Goal: Task Accomplishment & Management: Manage account settings

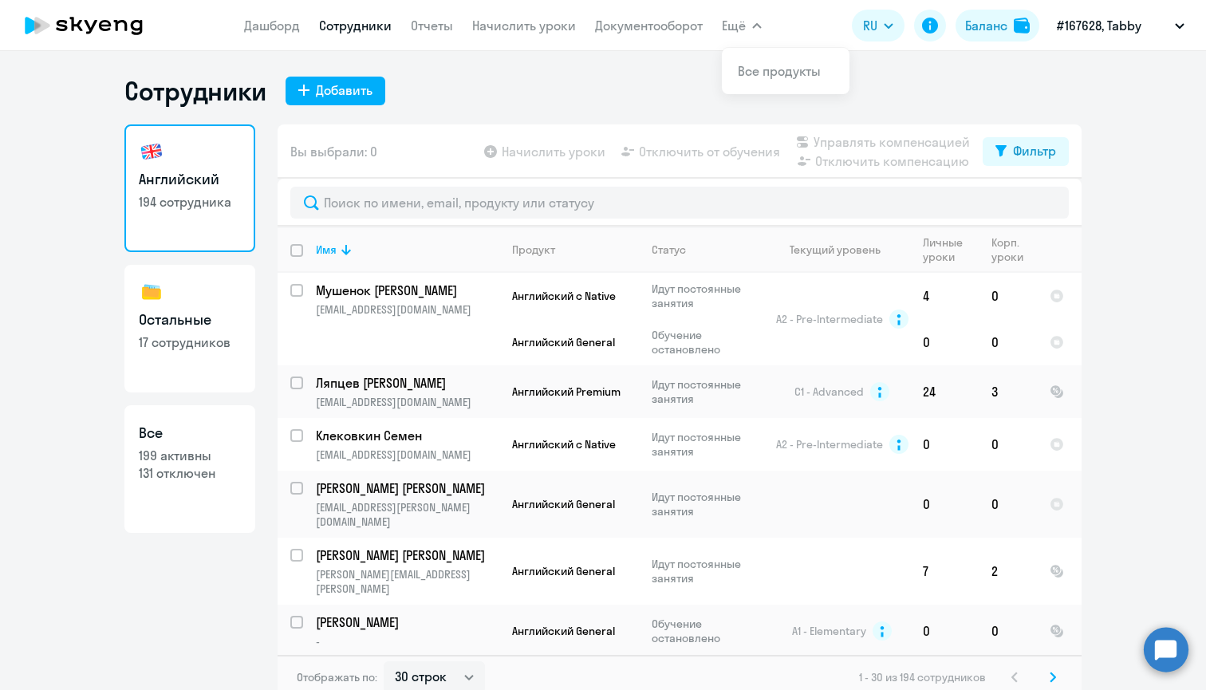
select select "30"
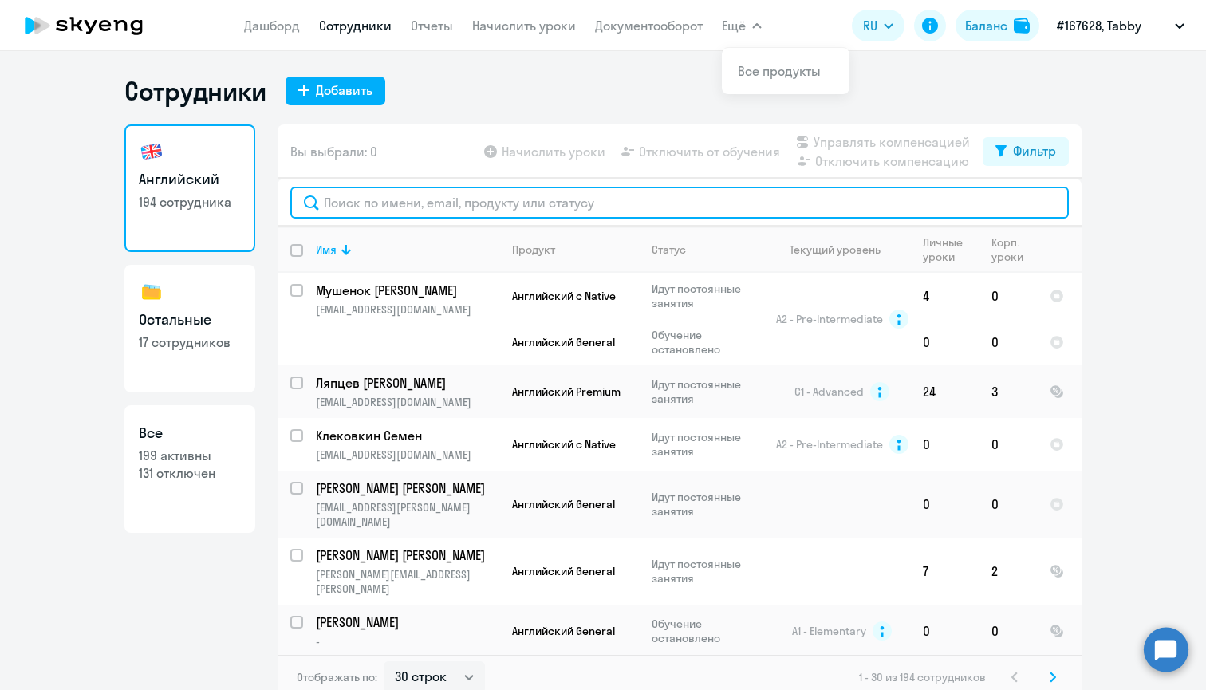
click at [339, 203] on input "text" at bounding box center [679, 203] width 779 height 32
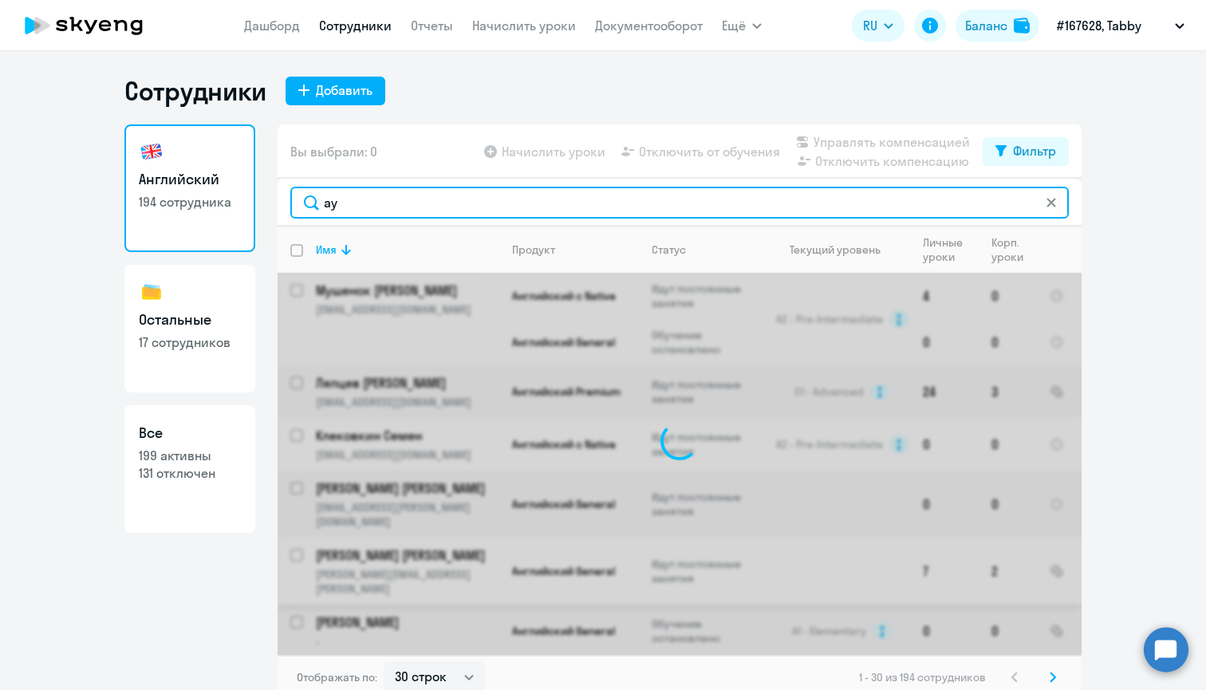
type input "[PERSON_NAME]"
type input "fedor"
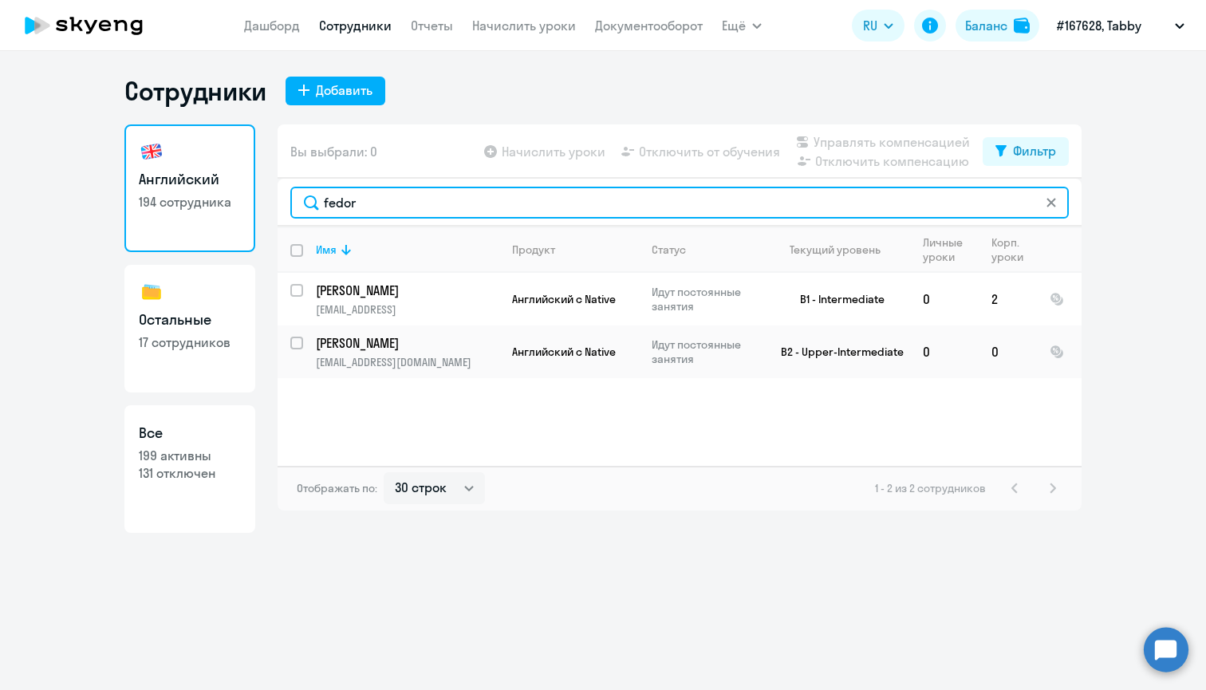
click at [351, 198] on input "fedor" at bounding box center [679, 203] width 779 height 32
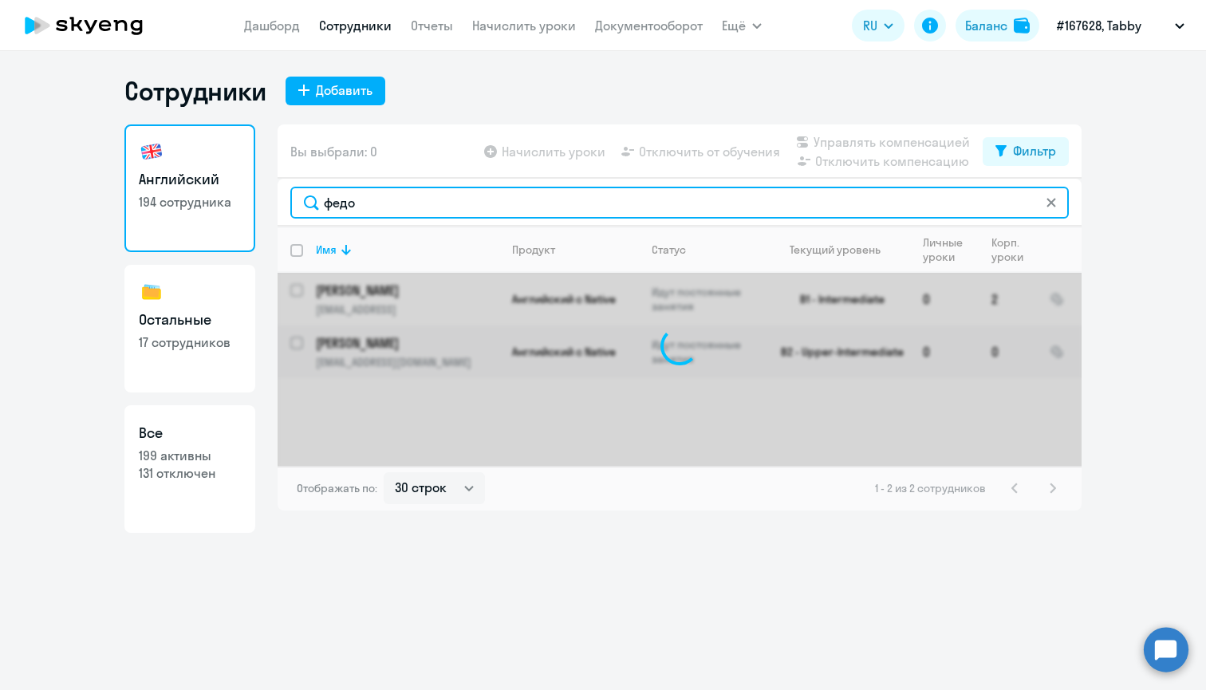
type input "федор"
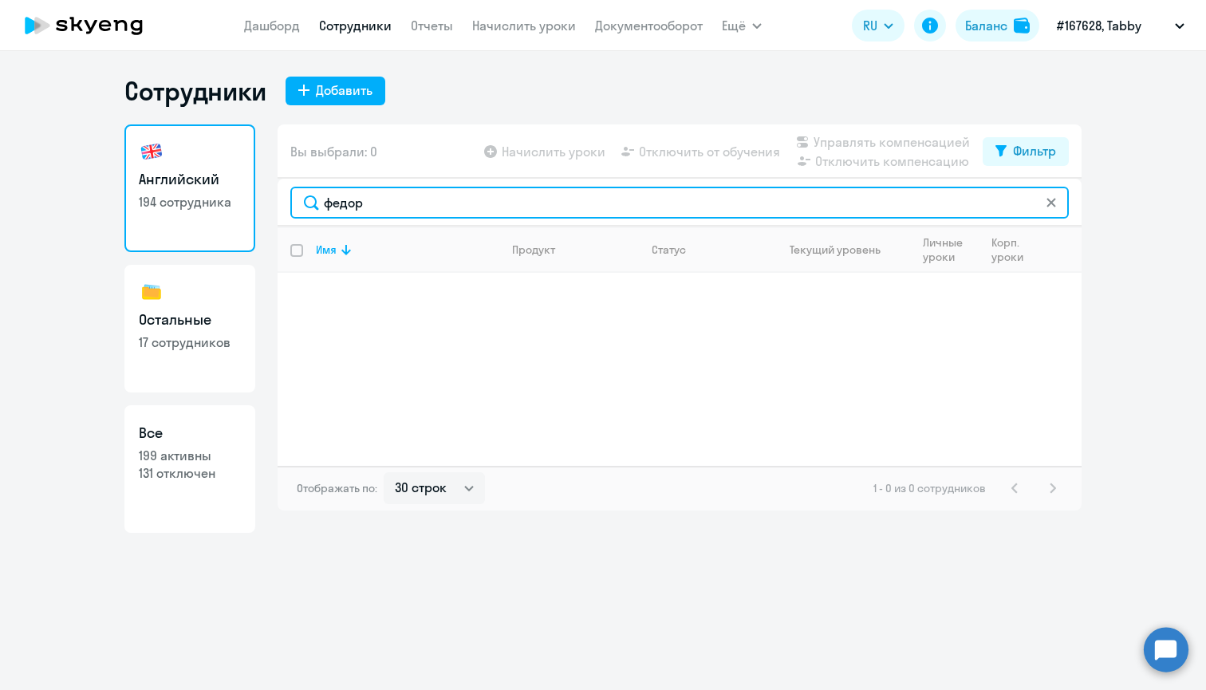
drag, startPoint x: 381, startPoint y: 210, endPoint x: 301, endPoint y: 206, distance: 80.7
click at [301, 206] on input "федор" at bounding box center [679, 203] width 779 height 32
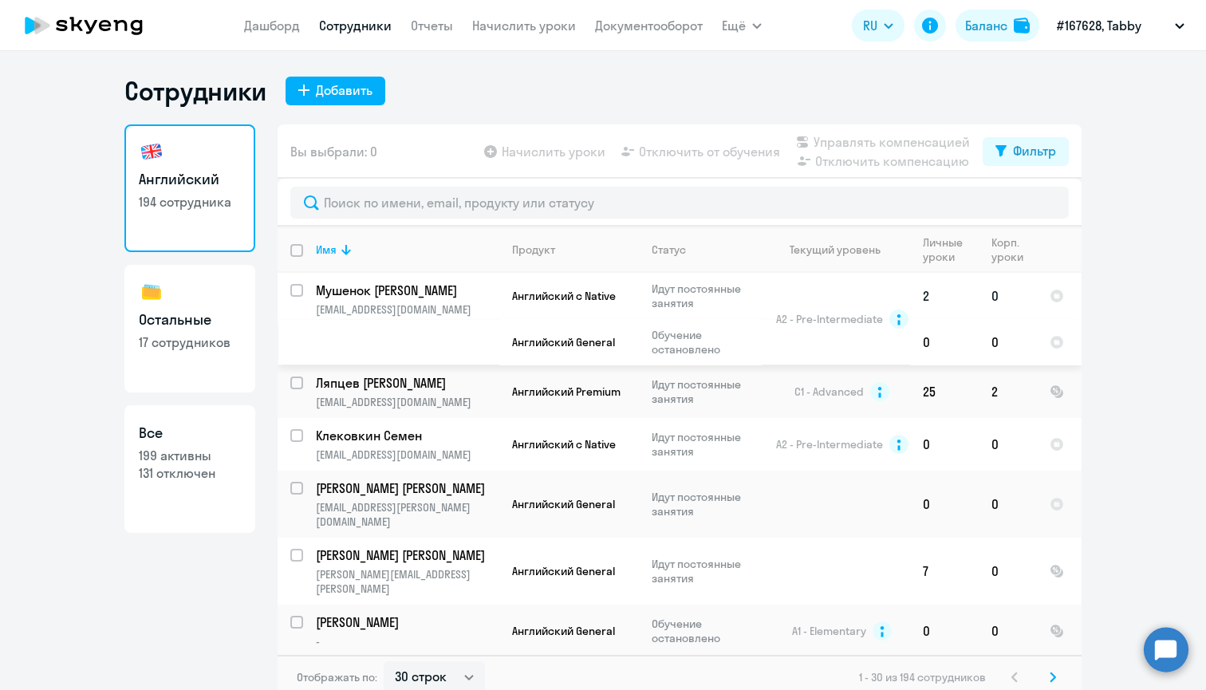
click at [439, 302] on td "Мушенок [PERSON_NAME] [PERSON_NAME][EMAIL_ADDRESS][DOMAIN_NAME]" at bounding box center [401, 319] width 196 height 93
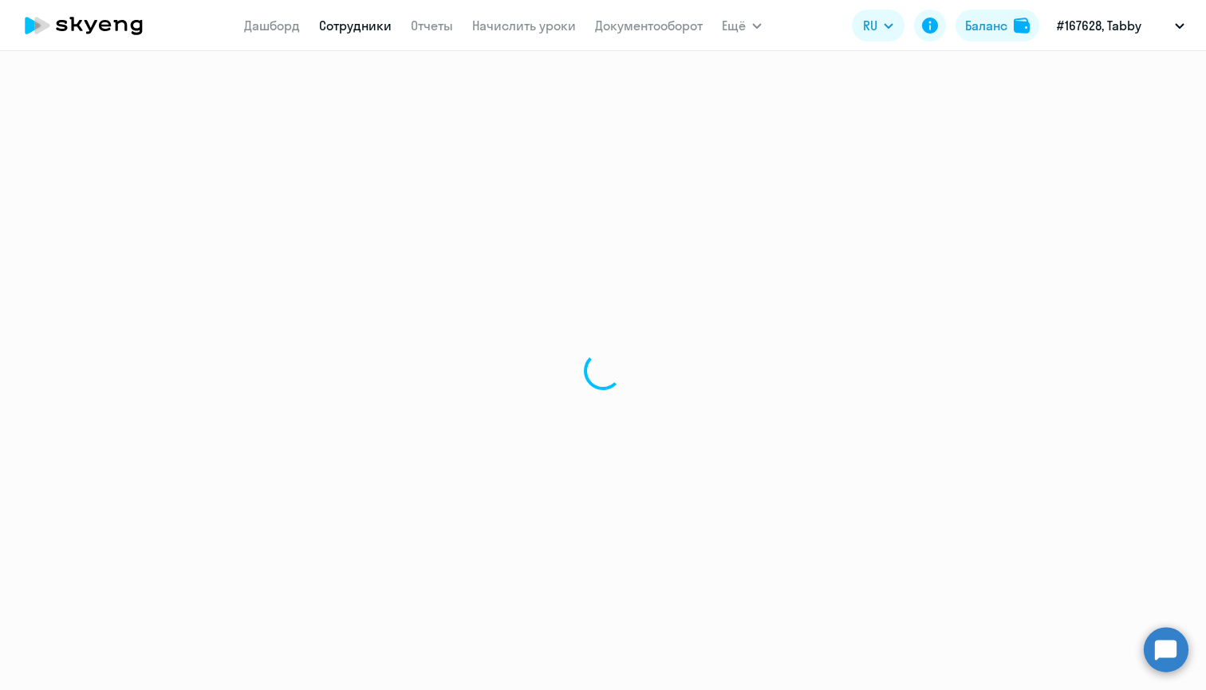
select select "english"
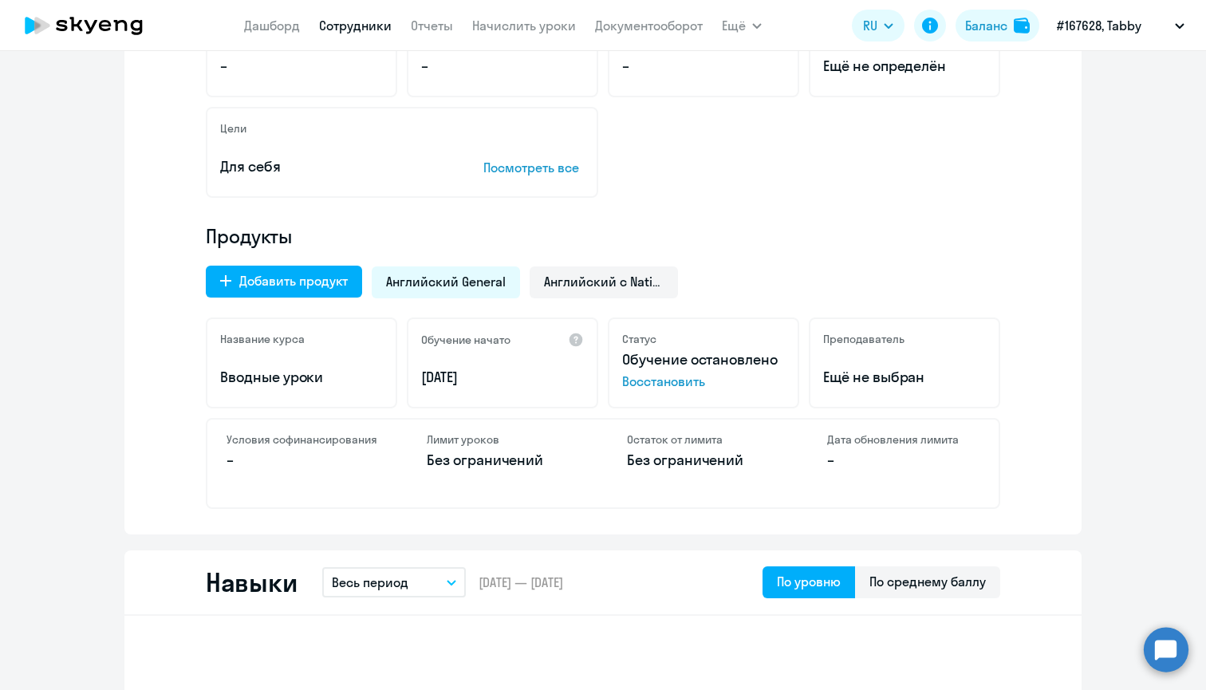
scroll to position [389, 0]
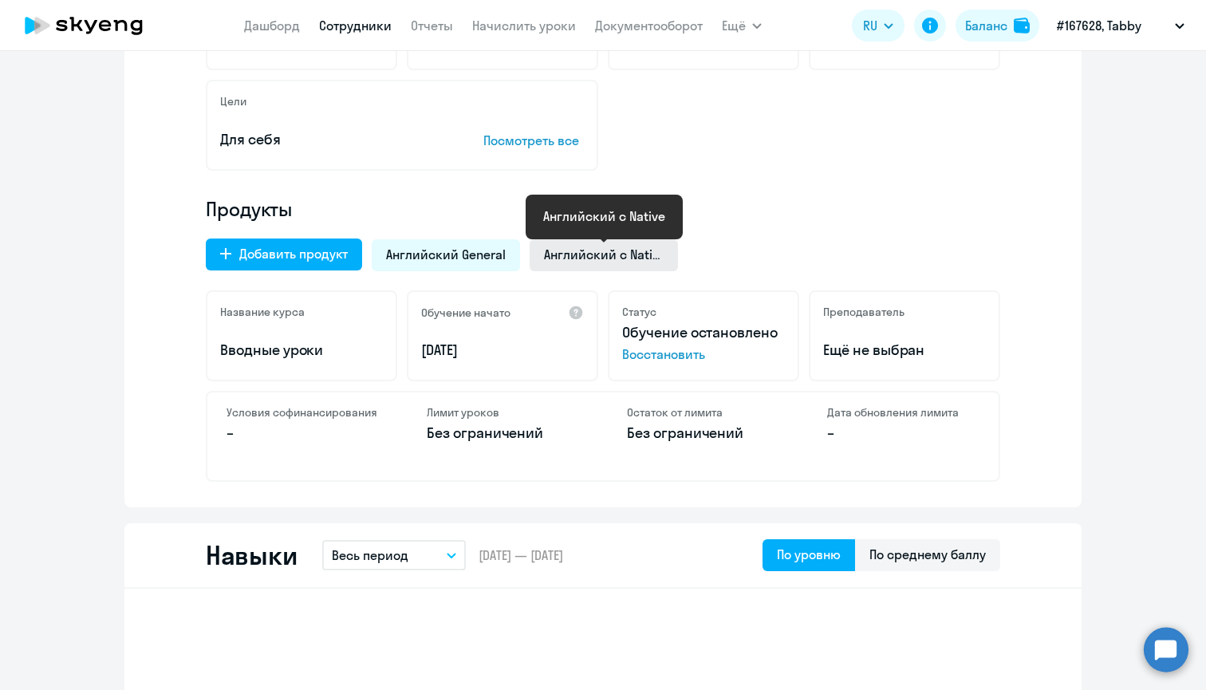
click at [582, 251] on span "Английский с Native" at bounding box center [604, 255] width 120 height 18
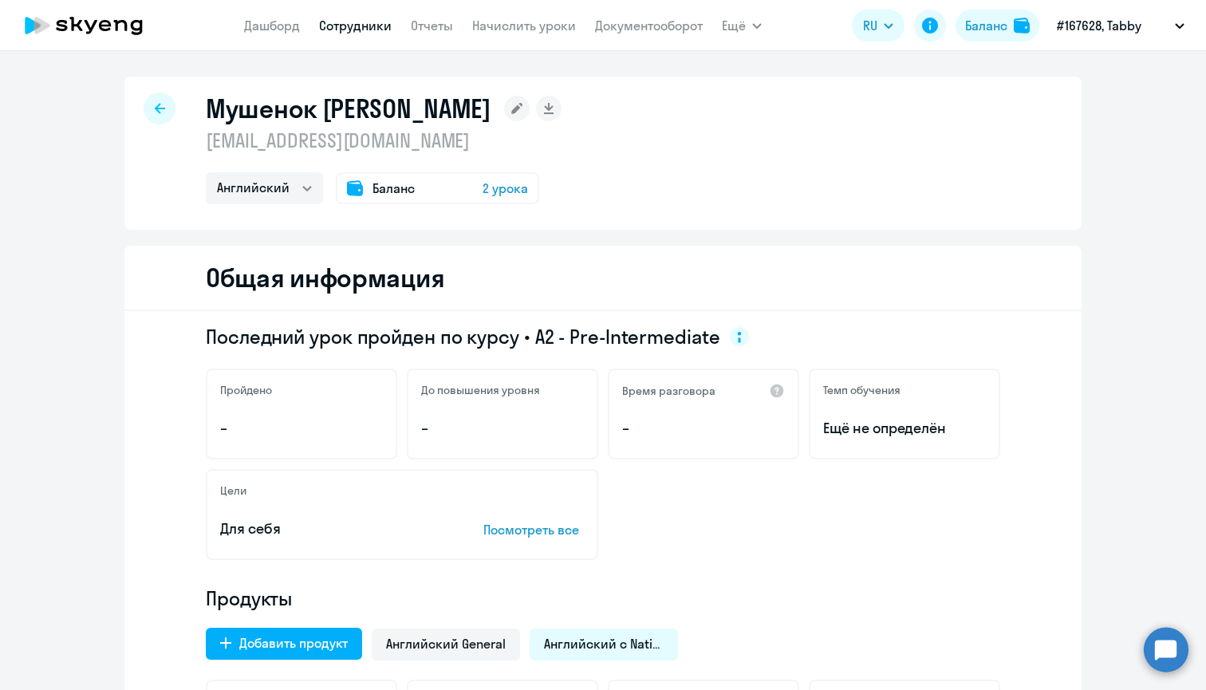
scroll to position [0, 0]
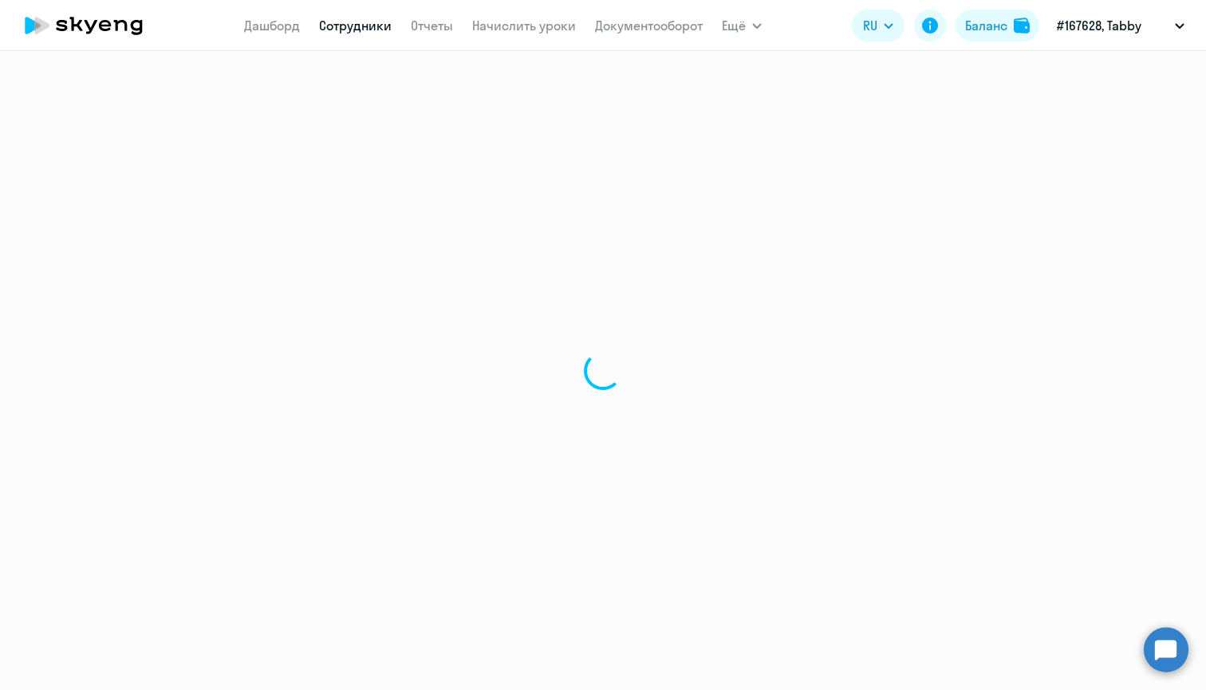
select select "30"
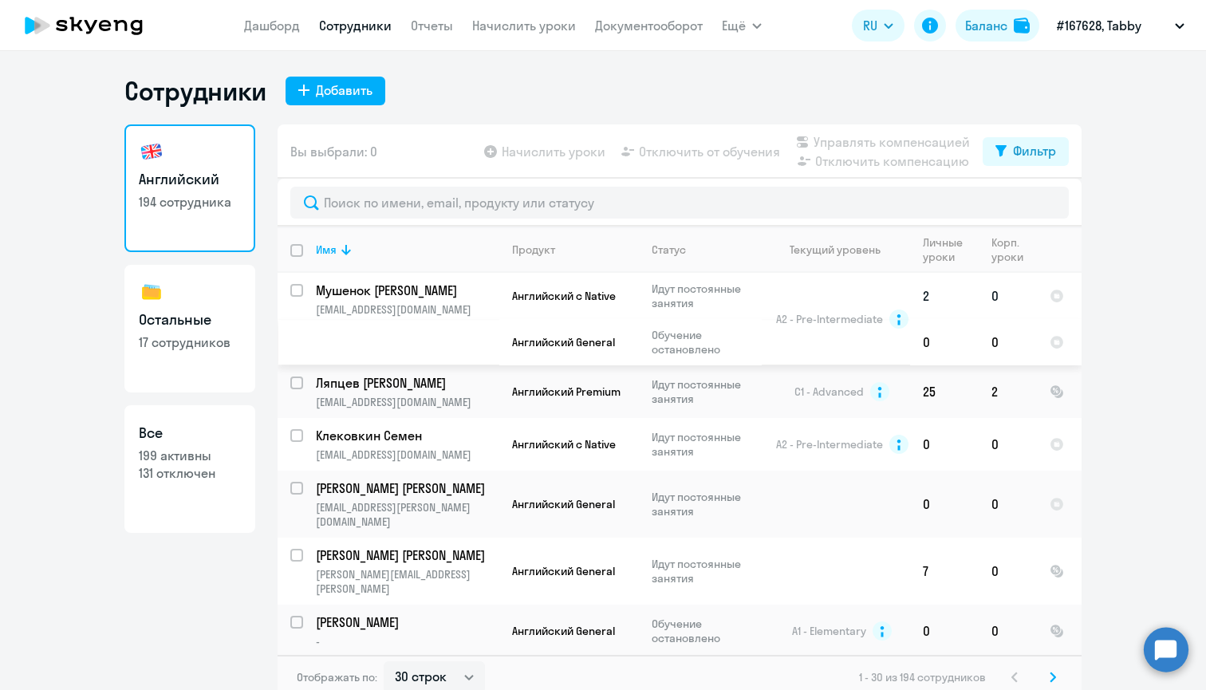
click at [1000, 295] on td "0" at bounding box center [1008, 296] width 58 height 46
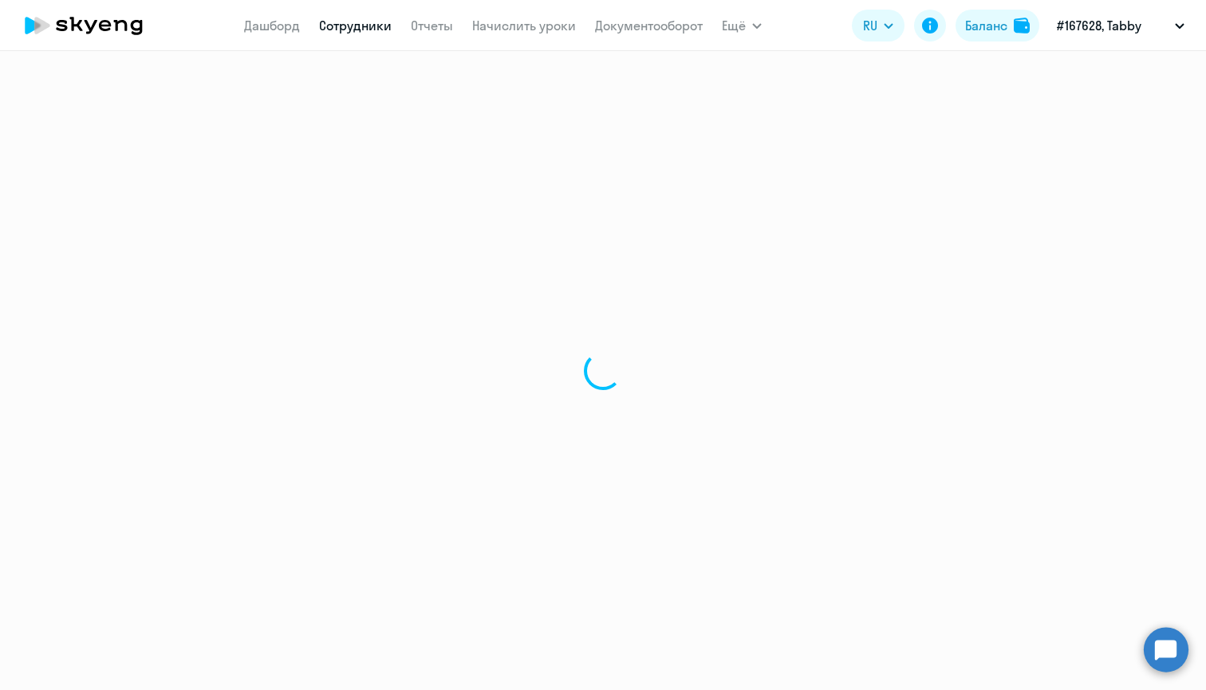
select select "english"
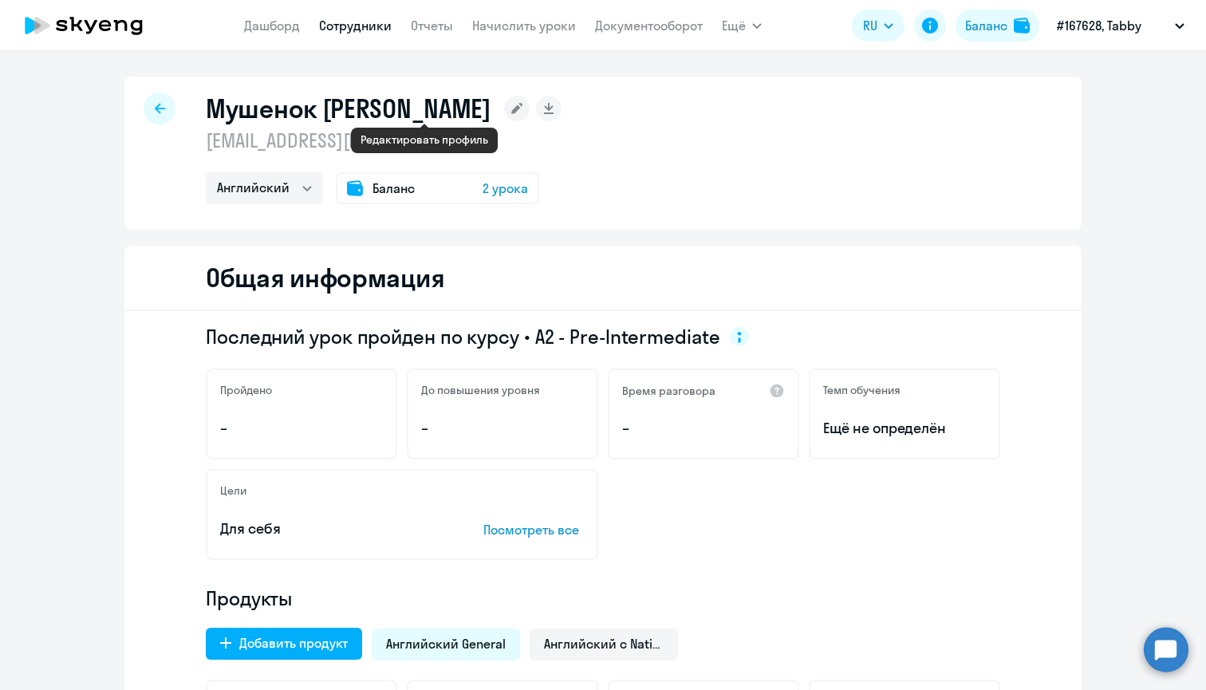
click at [511, 108] on icon at bounding box center [516, 108] width 11 height 11
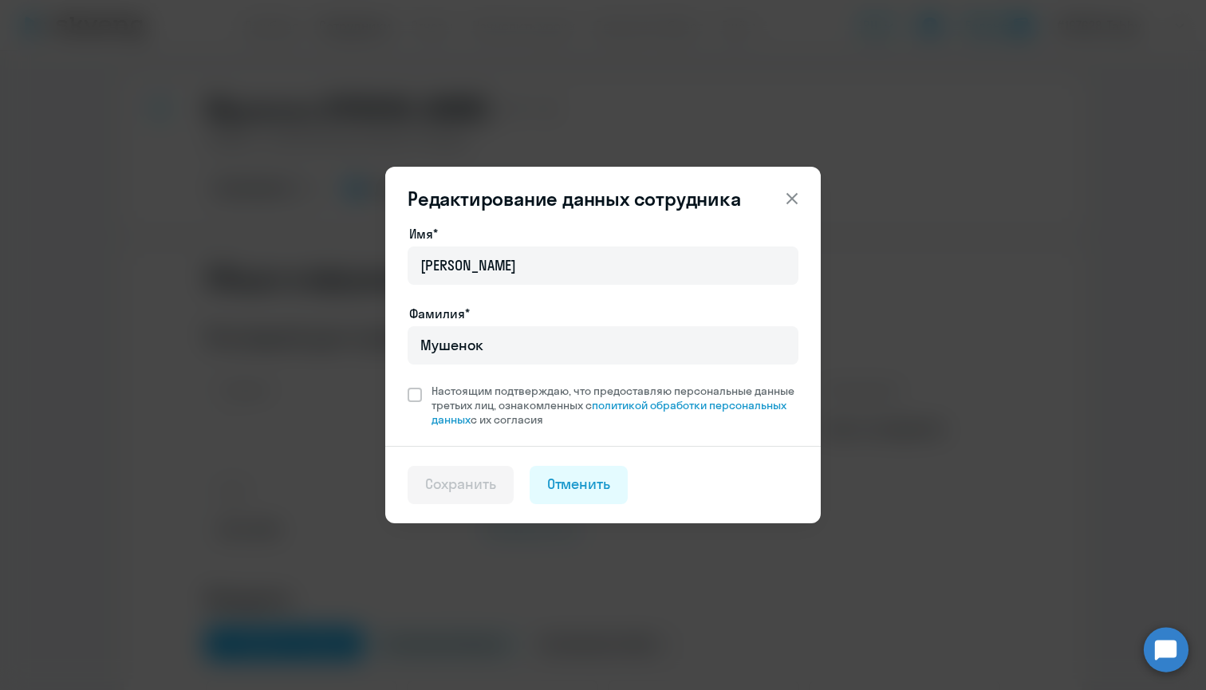
click at [777, 199] on button at bounding box center [792, 199] width 32 height 32
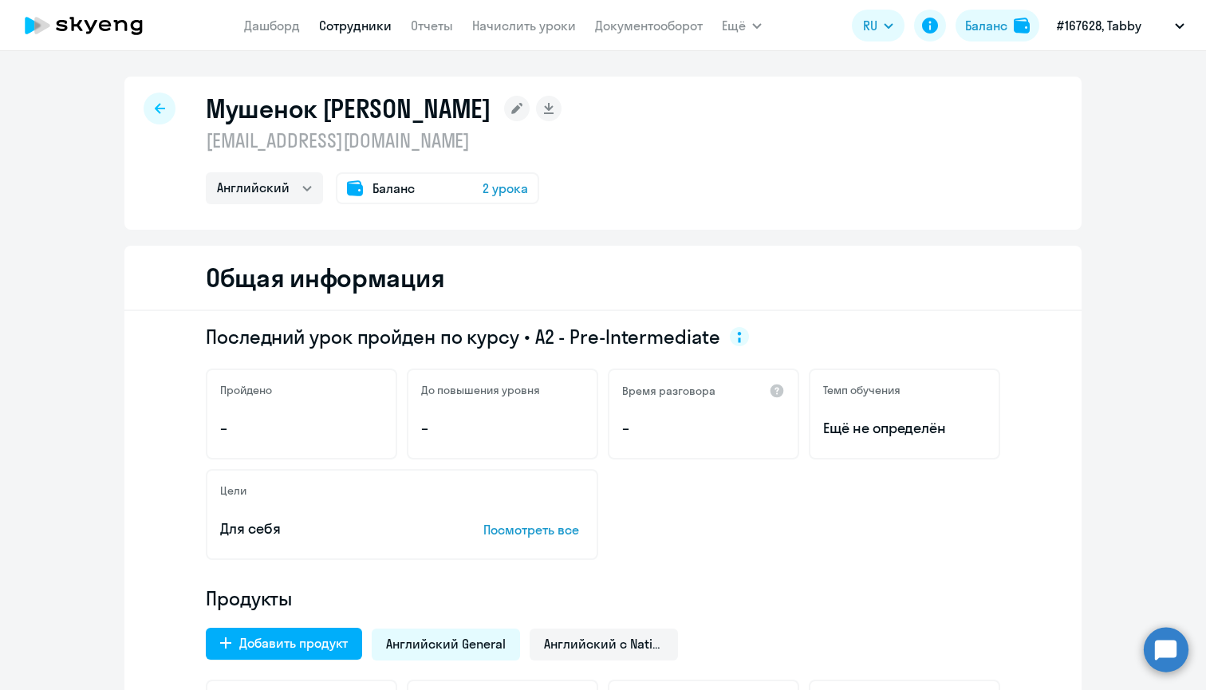
select select "30"
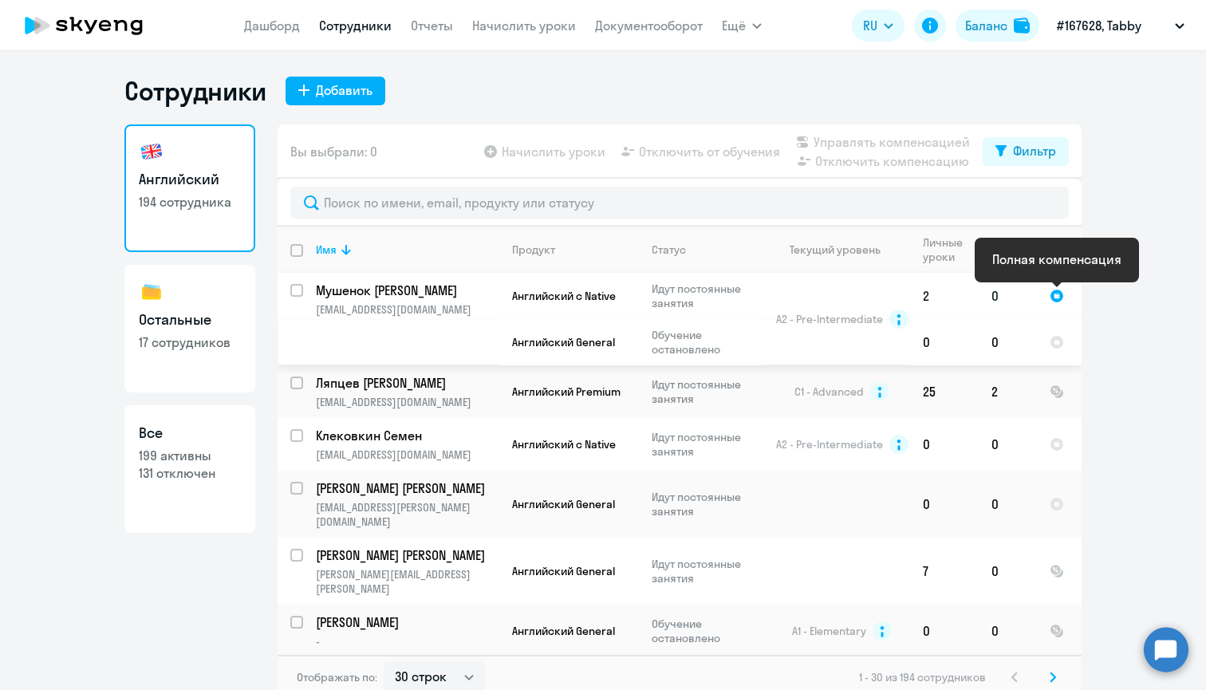
click at [1056, 295] on div at bounding box center [1057, 296] width 14 height 14
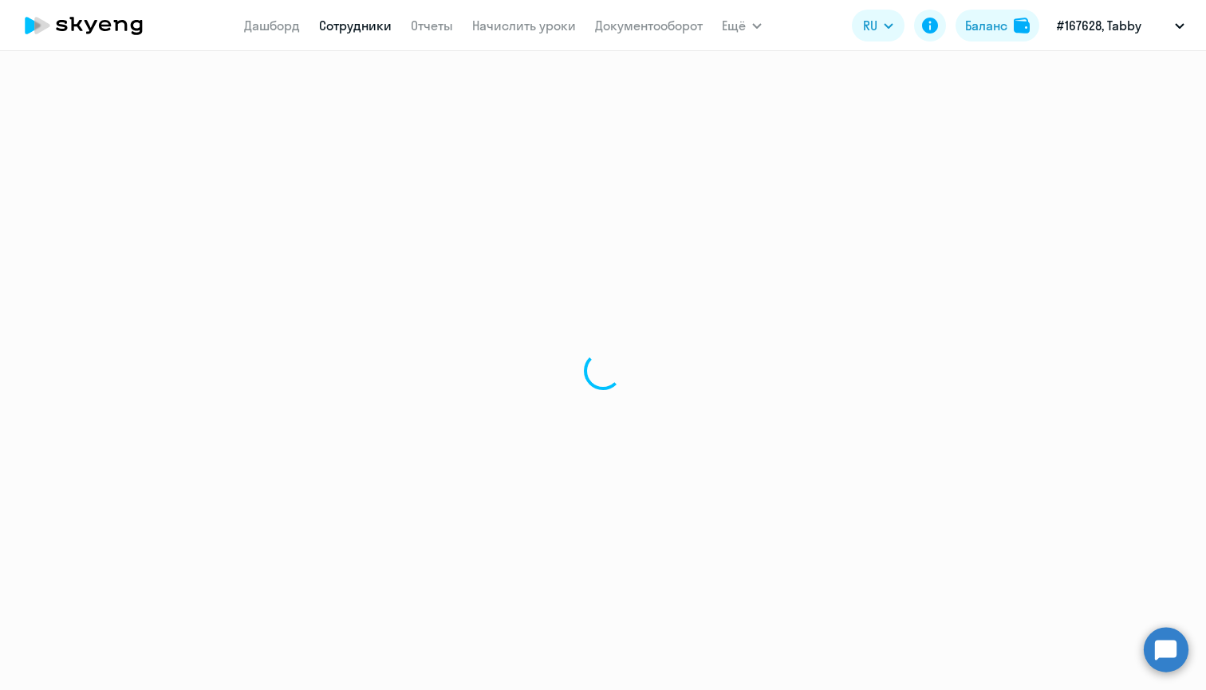
select select "english"
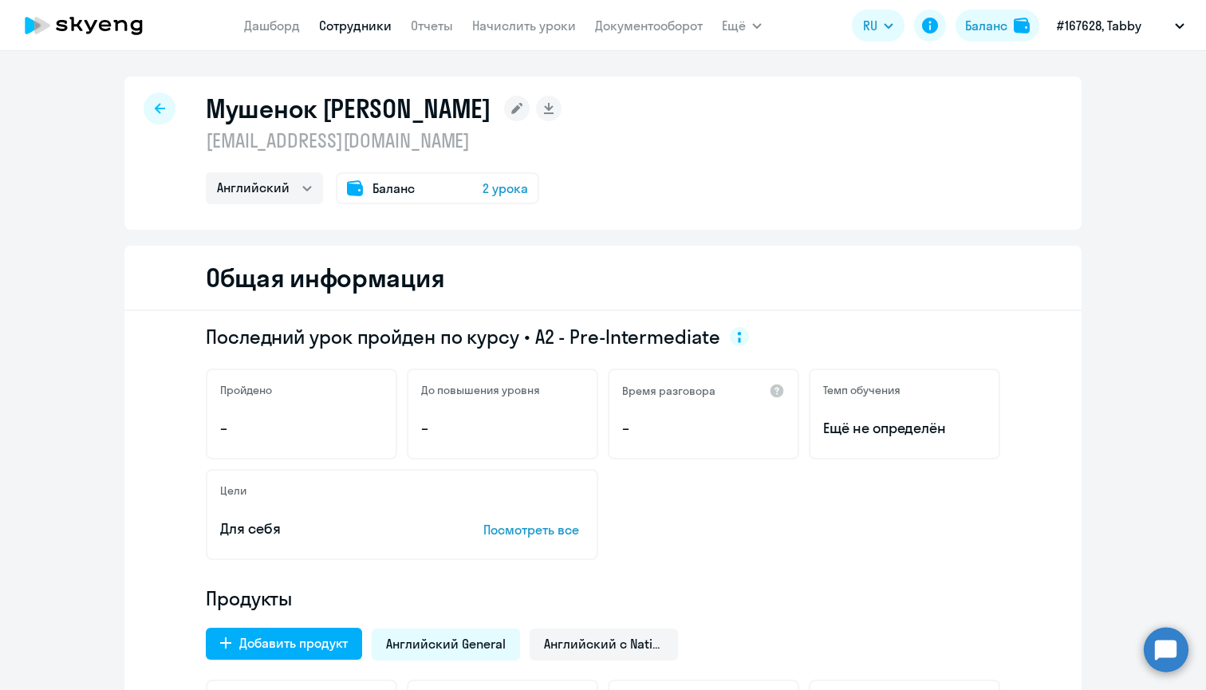
click at [517, 184] on span "2 урока" at bounding box center [505, 188] width 45 height 19
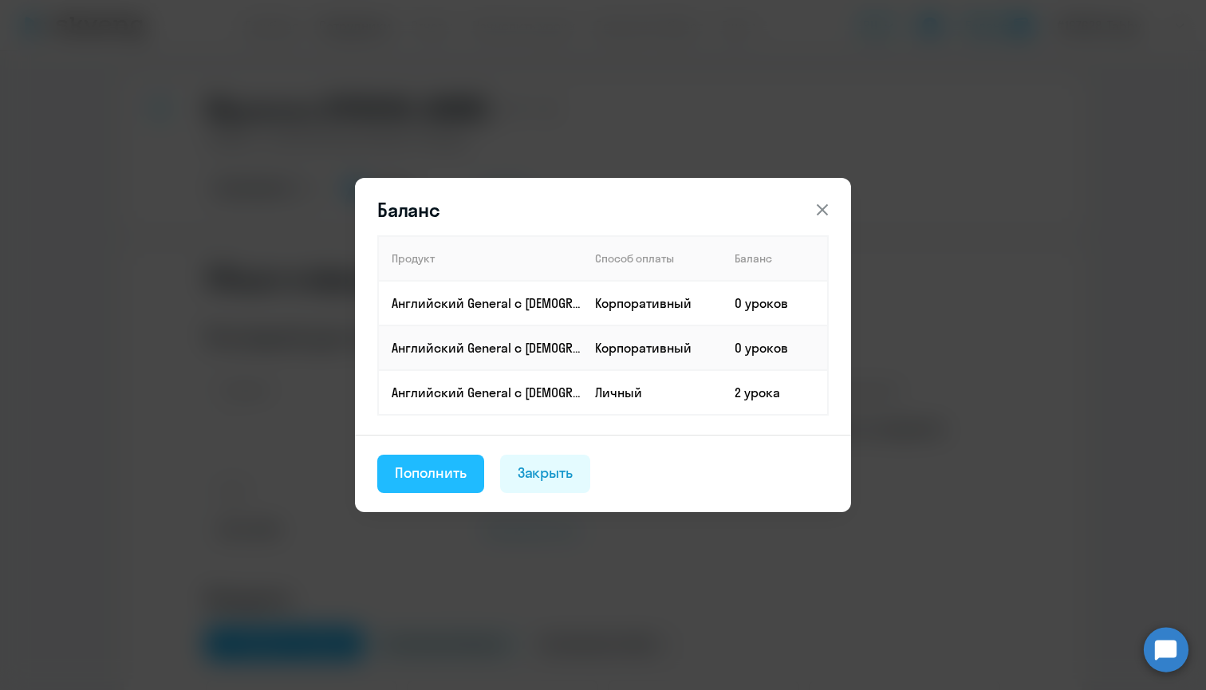
click at [428, 475] on div "Пополнить" at bounding box center [431, 473] width 72 height 21
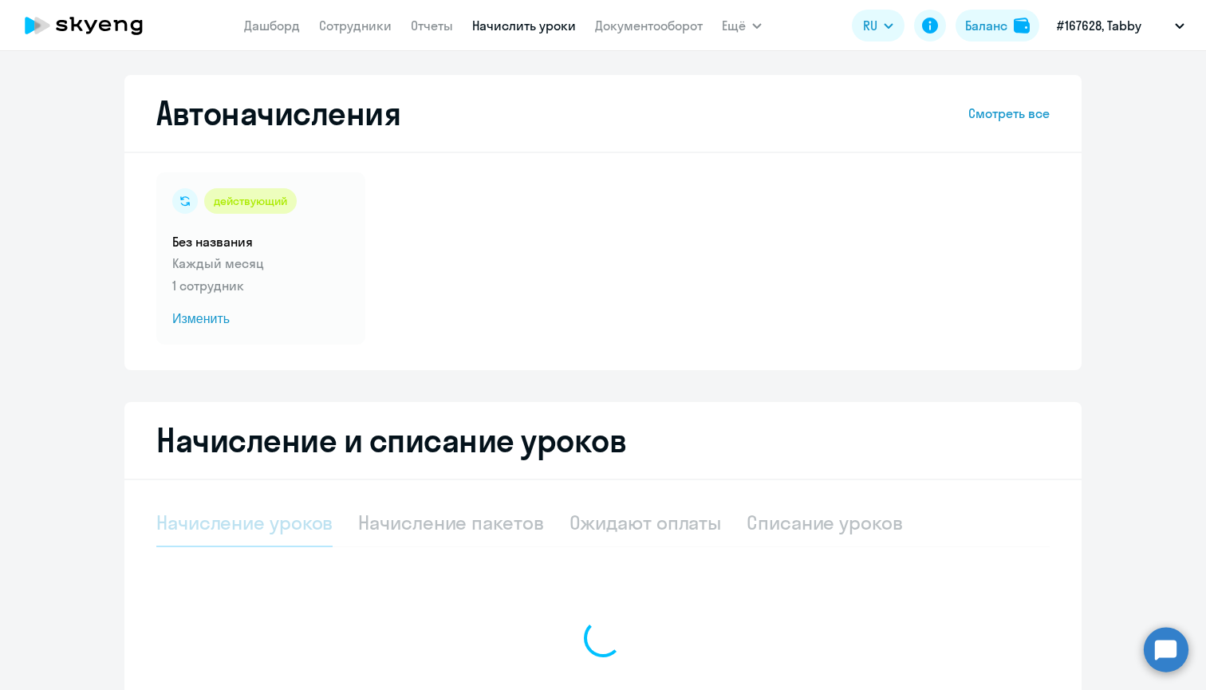
select select "10"
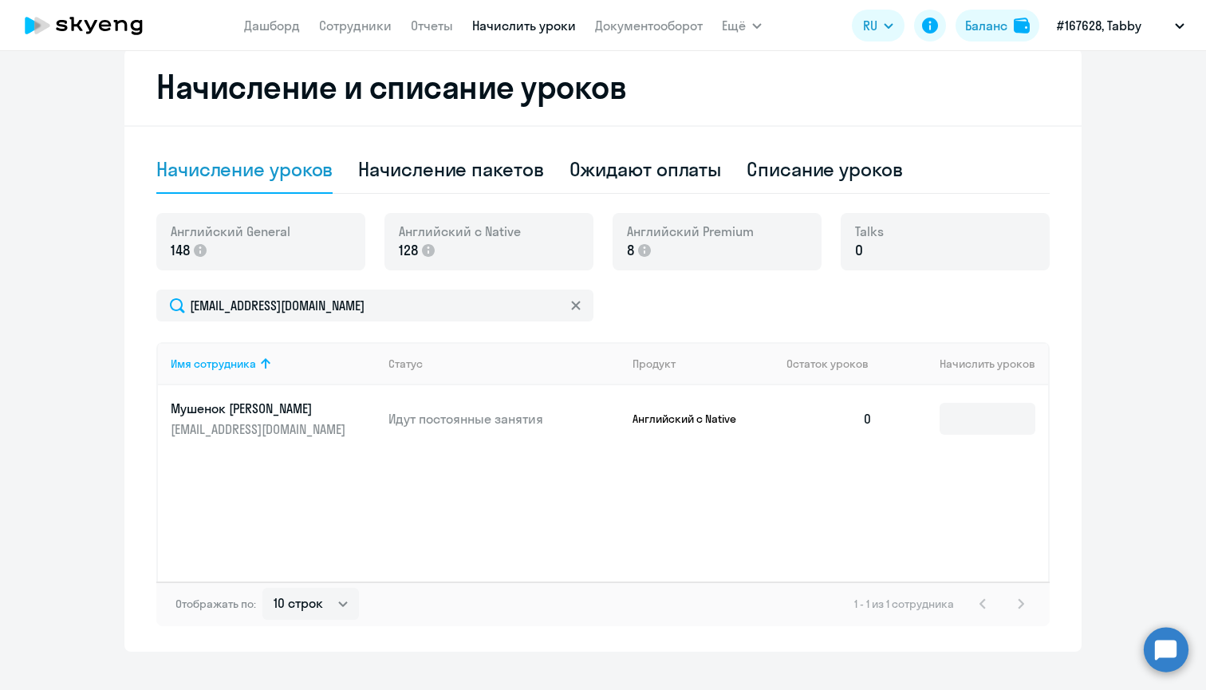
scroll to position [359, 0]
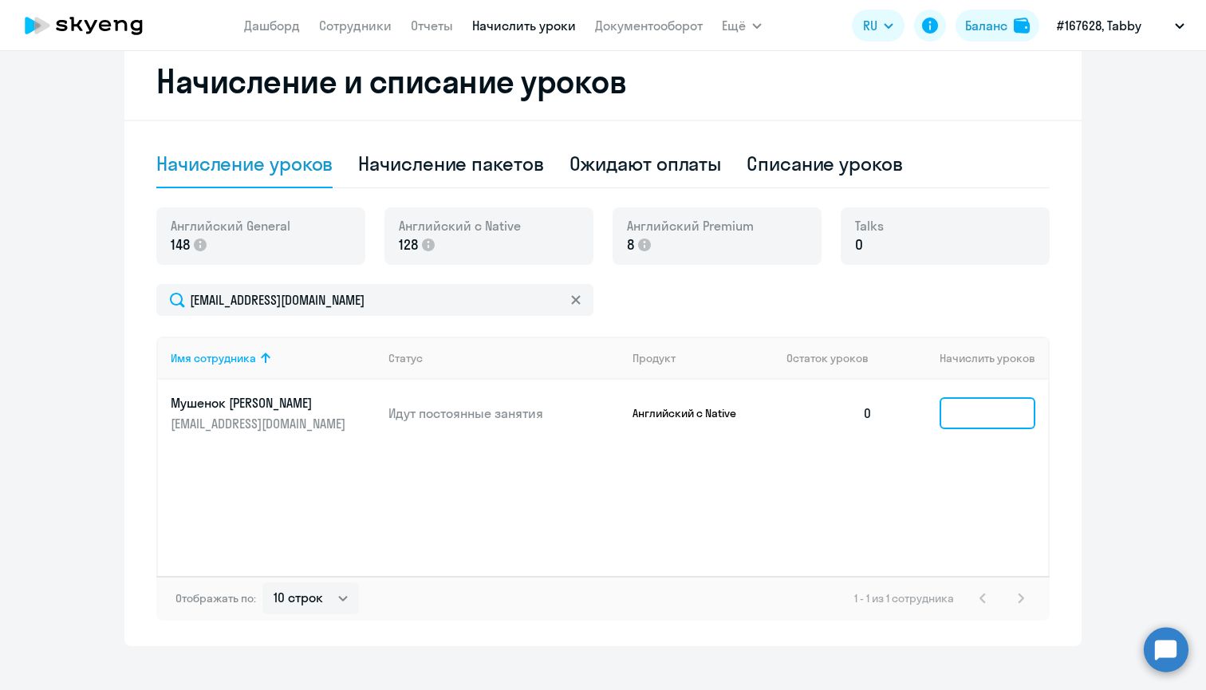
click at [972, 411] on input at bounding box center [988, 413] width 96 height 32
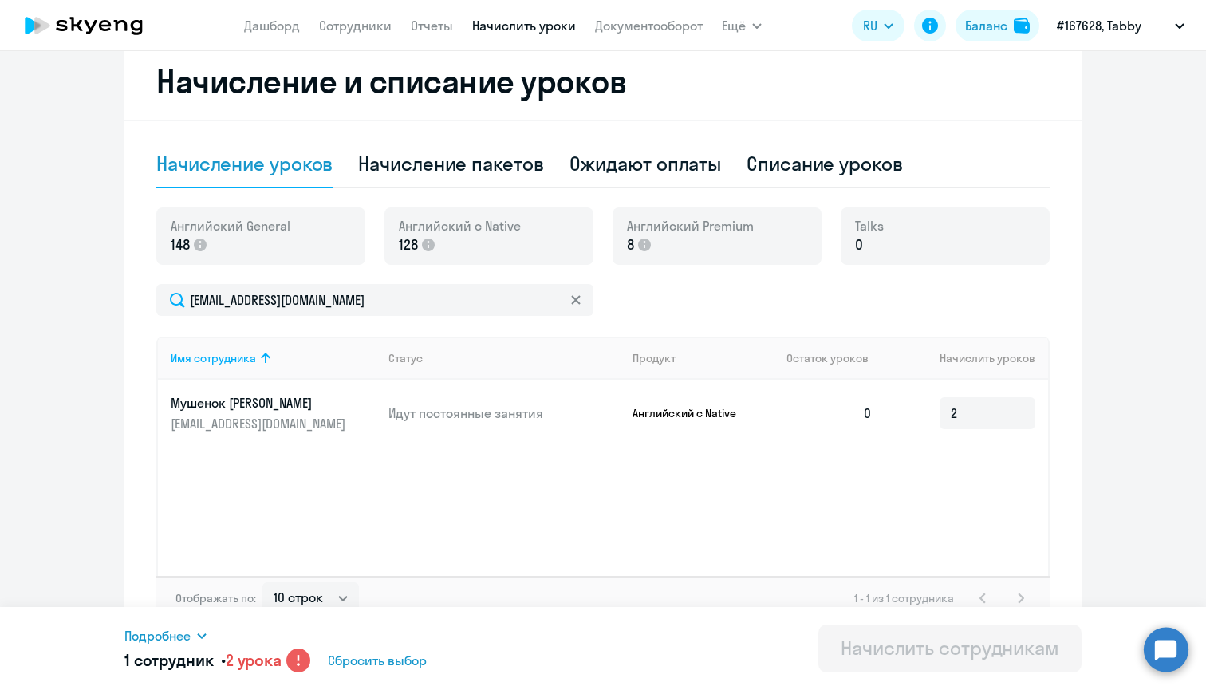
click at [297, 658] on circle at bounding box center [298, 661] width 24 height 24
click at [945, 657] on div "Начислить сотрудникам" at bounding box center [950, 648] width 219 height 26
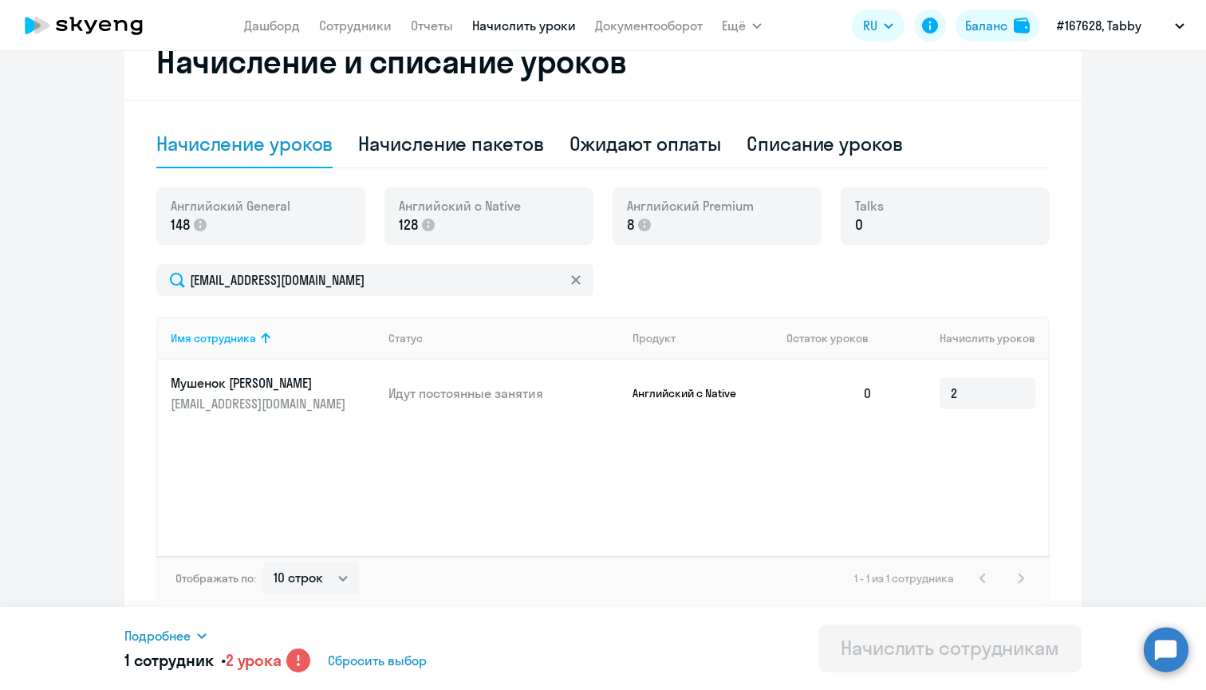
scroll to position [379, 0]
click at [187, 632] on span "Подробнее" at bounding box center [157, 635] width 66 height 19
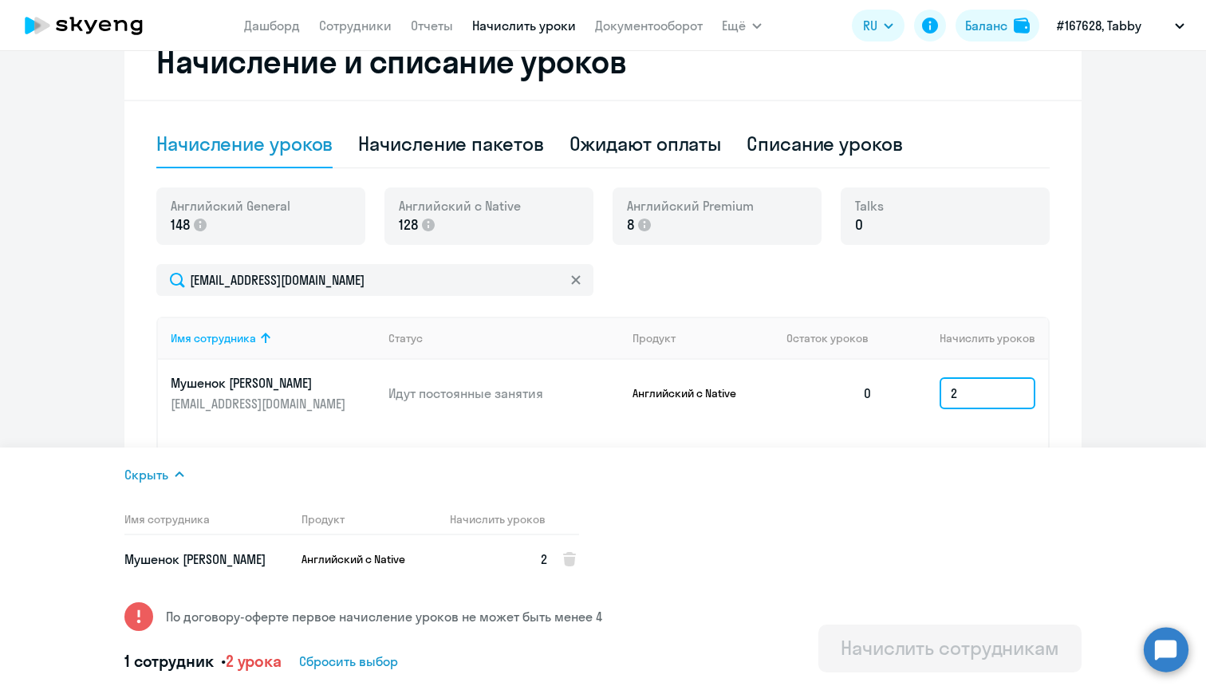
click at [977, 395] on input "2" at bounding box center [988, 393] width 96 height 32
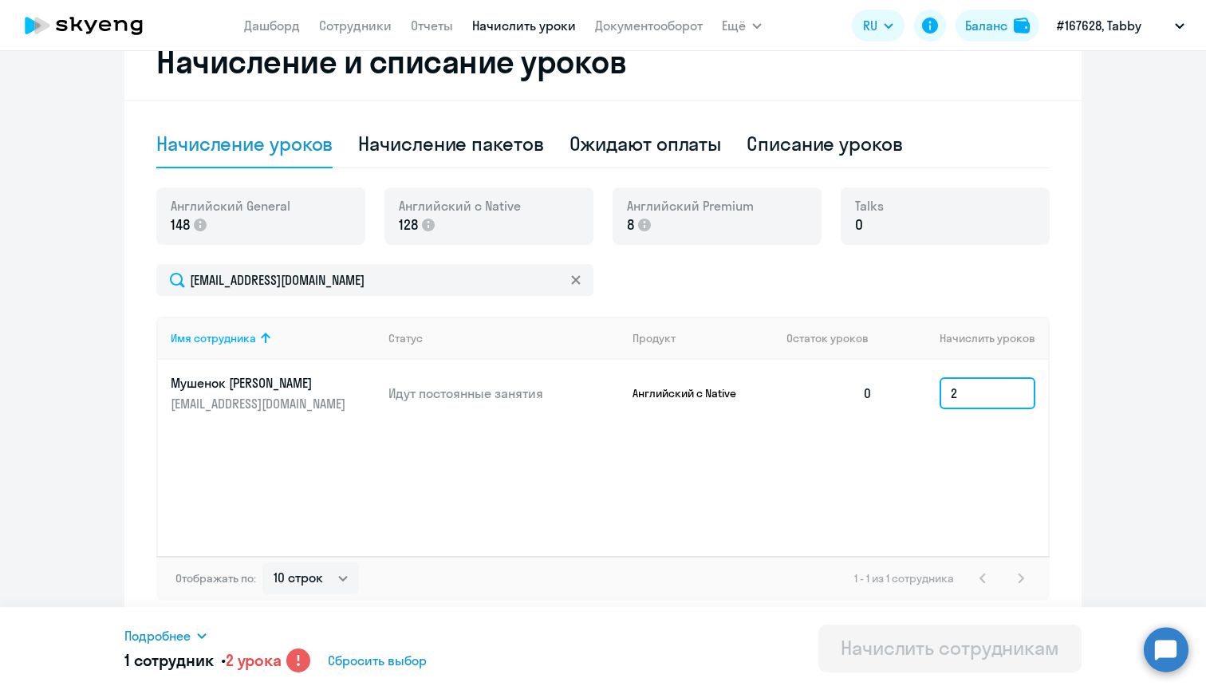
drag, startPoint x: 977, startPoint y: 395, endPoint x: 916, endPoint y: 395, distance: 61.4
click at [916, 395] on td "2" at bounding box center [967, 393] width 163 height 67
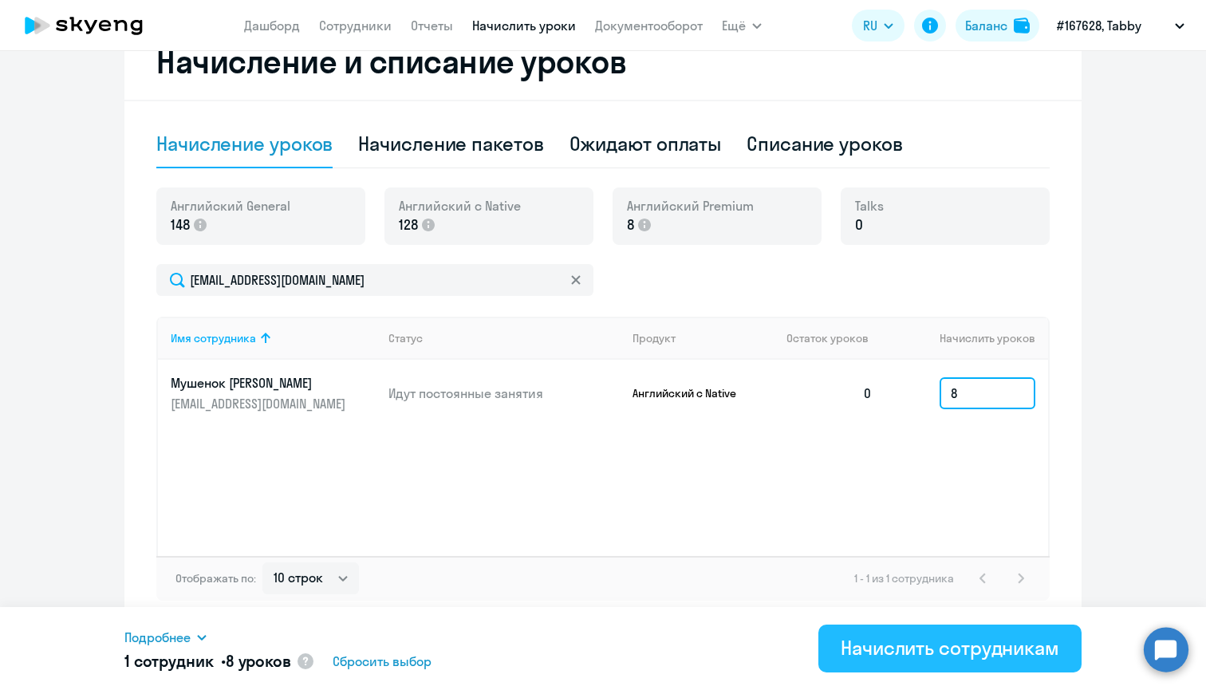
type input "8"
click at [894, 636] on div "Начислить сотрудникам" at bounding box center [950, 648] width 219 height 26
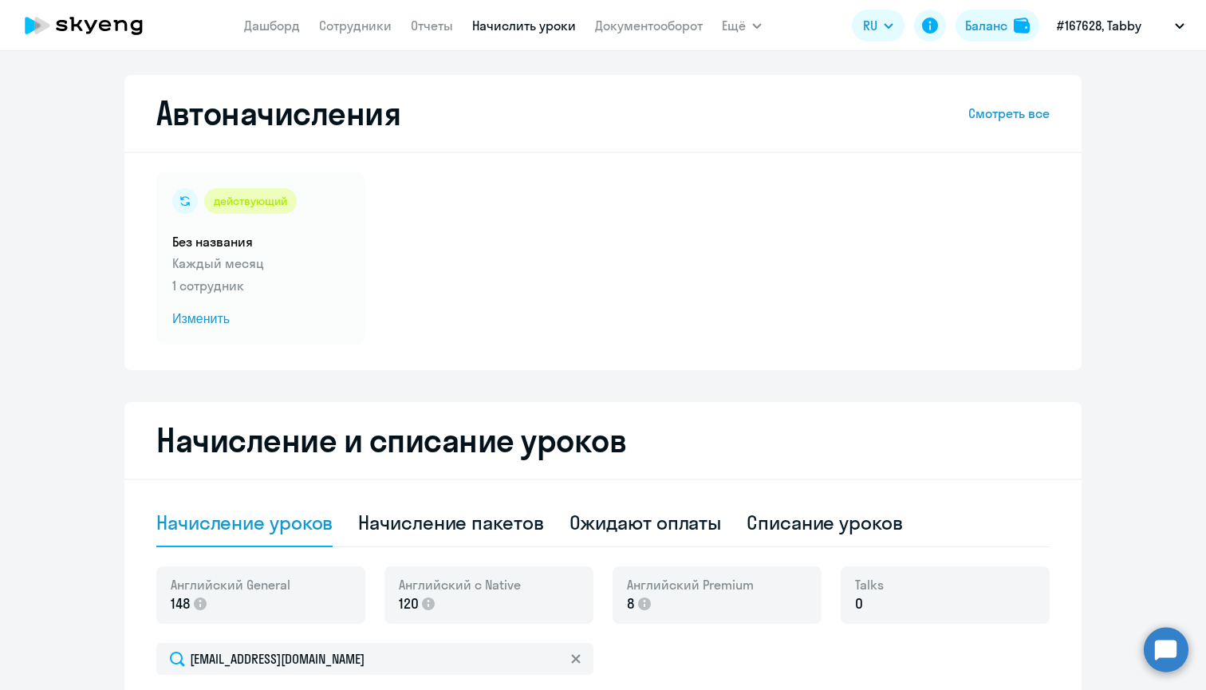
scroll to position [0, 0]
click at [998, 18] on div "Баланс" at bounding box center [986, 25] width 42 height 19
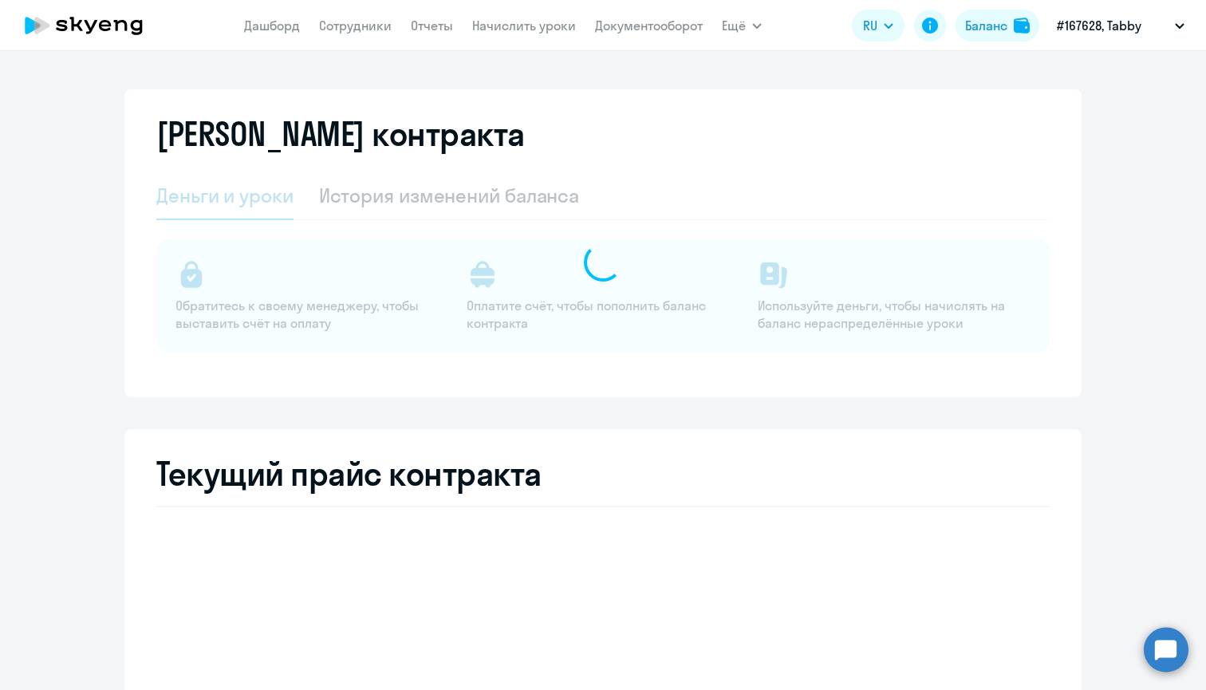
select select "english_adult_not_native_speaker"
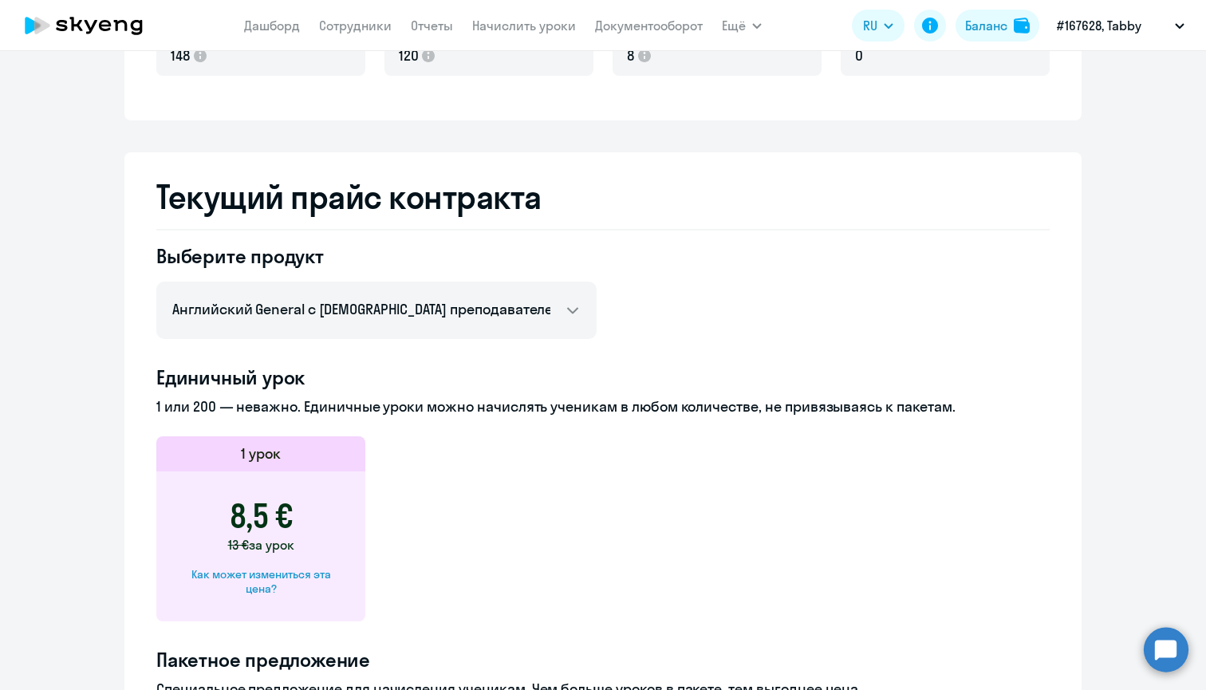
scroll to position [510, 0]
